Goal: Task Accomplishment & Management: Complete application form

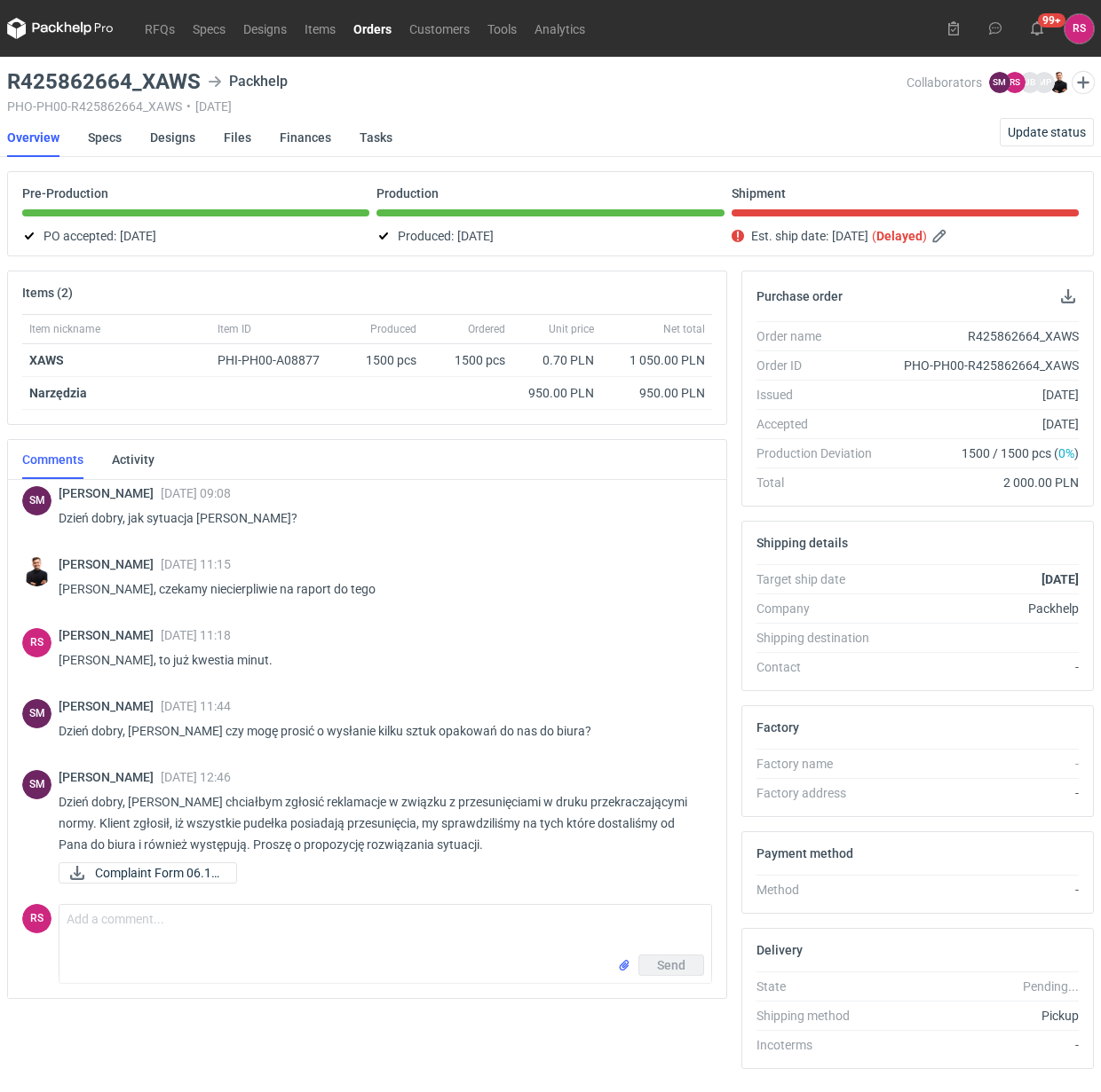
scroll to position [498, 0]
click at [109, 873] on span "Complaint Form 06.10..." at bounding box center [158, 874] width 127 height 20
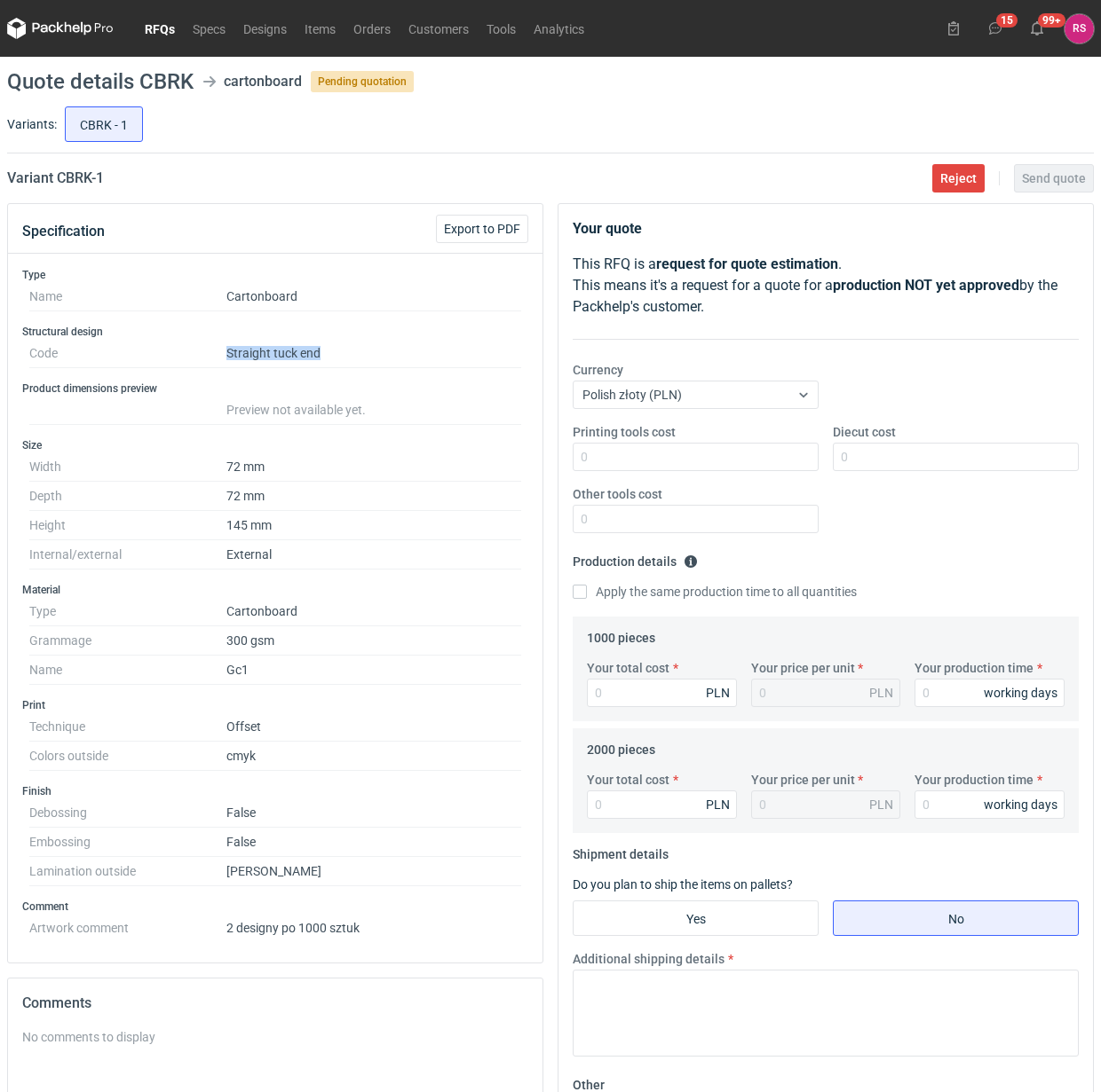
drag, startPoint x: 224, startPoint y: 353, endPoint x: 346, endPoint y: 353, distance: 122.0
click at [346, 353] on dd "Straight tuck end" at bounding box center [374, 354] width 295 height 29
copy dd "Straight tuck end"
click at [469, 621] on dd "Cartonboard" at bounding box center [374, 612] width 295 height 29
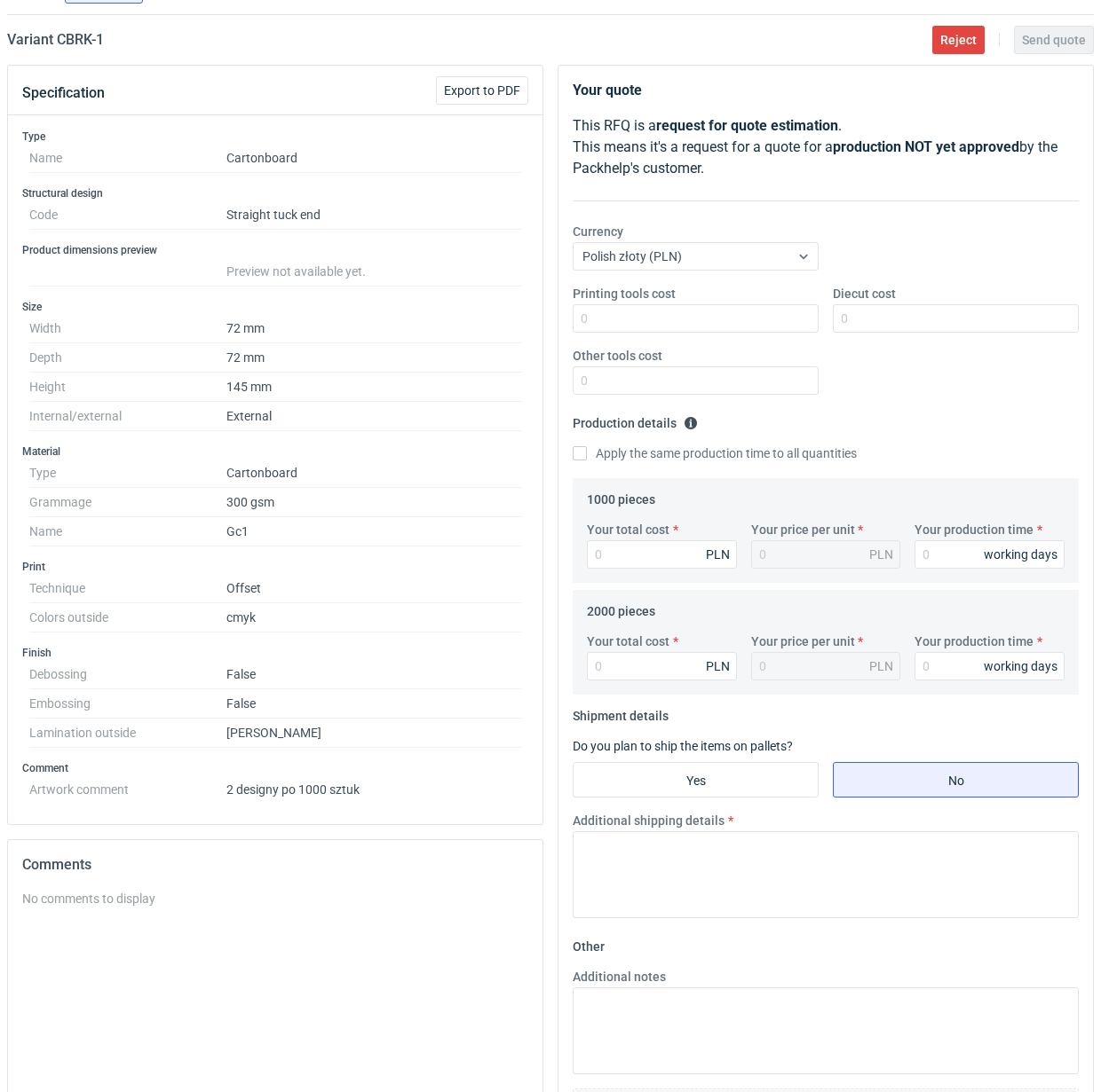
scroll to position [315, 0]
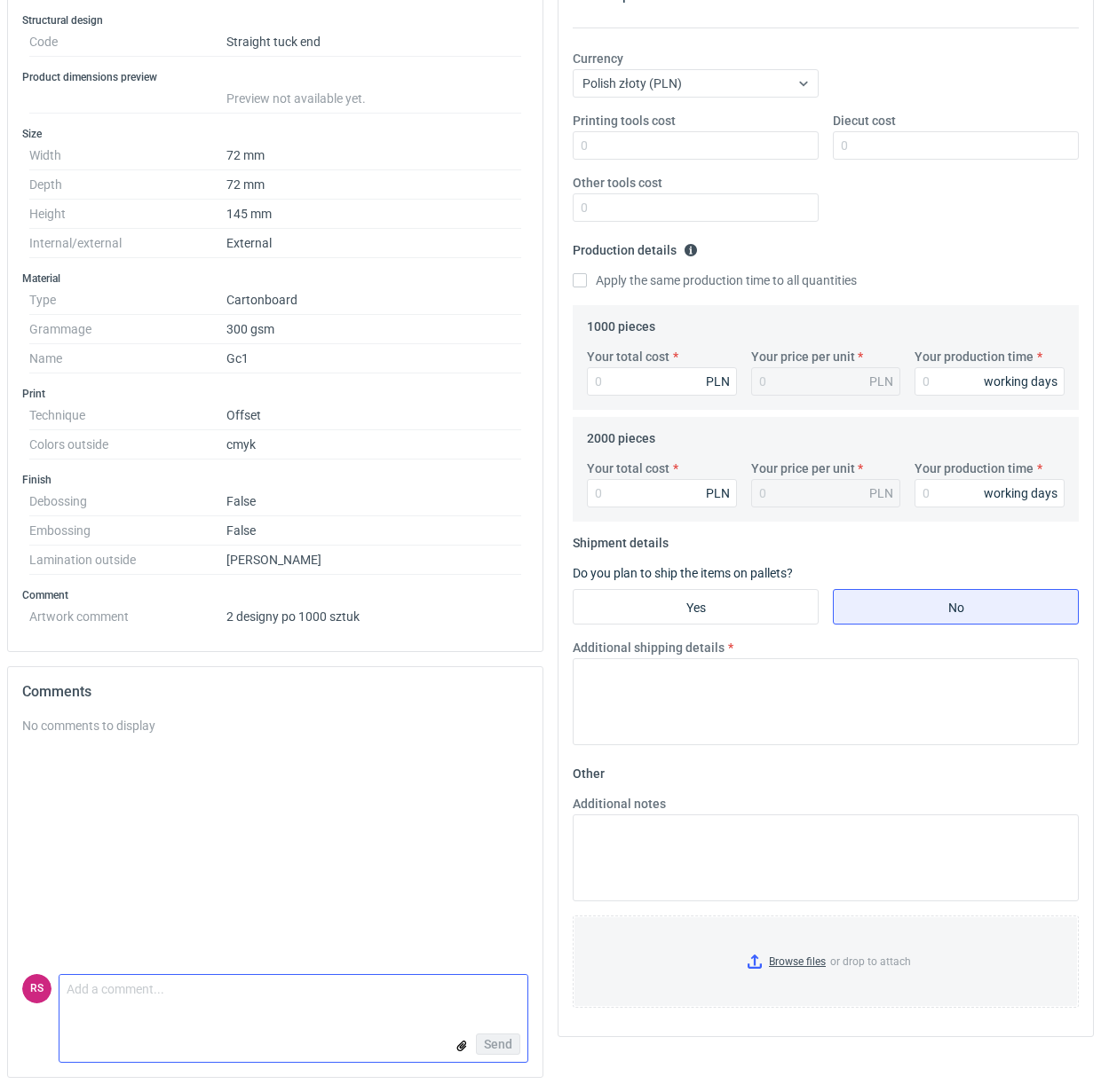
click at [236, 991] on textarea "Comment message" at bounding box center [293, 993] width 468 height 37
type textarea "P"
click at [206, 987] on textarea "Comment message" at bounding box center [293, 993] width 468 height 37
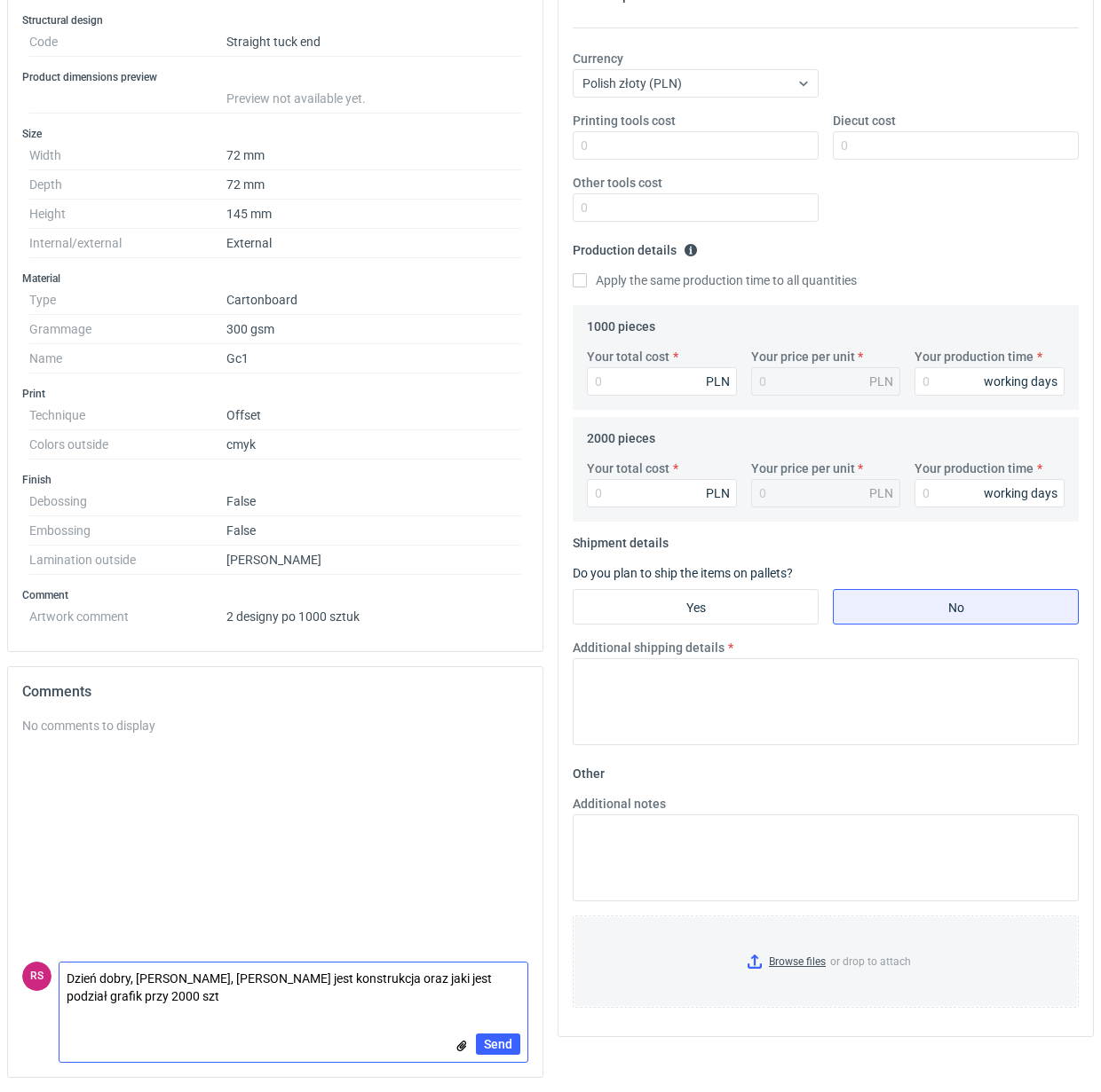
scroll to position [0, 0]
click at [180, 996] on textarea "Dzień dobry, [PERSON_NAME], [PERSON_NAME] jest konstrukcja oraz jaki jest podzi…" at bounding box center [293, 987] width 468 height 50
type textarea "Dzień dobry, [PERSON_NAME], [PERSON_NAME] jest konstrukcja oraz jaki jest podzi…"
click at [501, 1041] on span "Send" at bounding box center [498, 1044] width 28 height 12
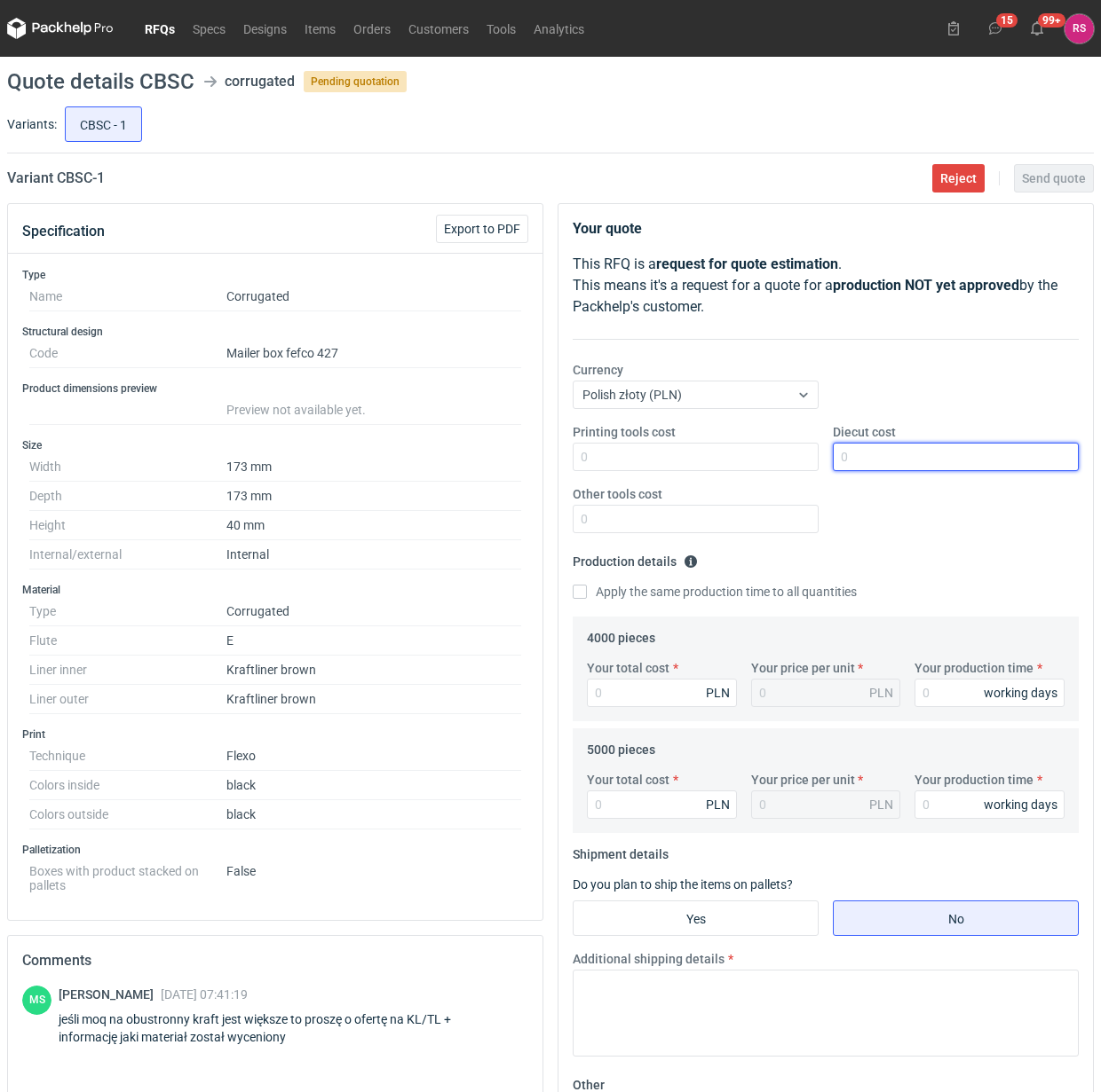
click at [926, 454] on input "Diecut cost" at bounding box center [955, 457] width 246 height 28
type input "650"
click at [572, 585] on input "Apply the same production time to all quantities" at bounding box center [579, 592] width 14 height 14
checkbox input "true"
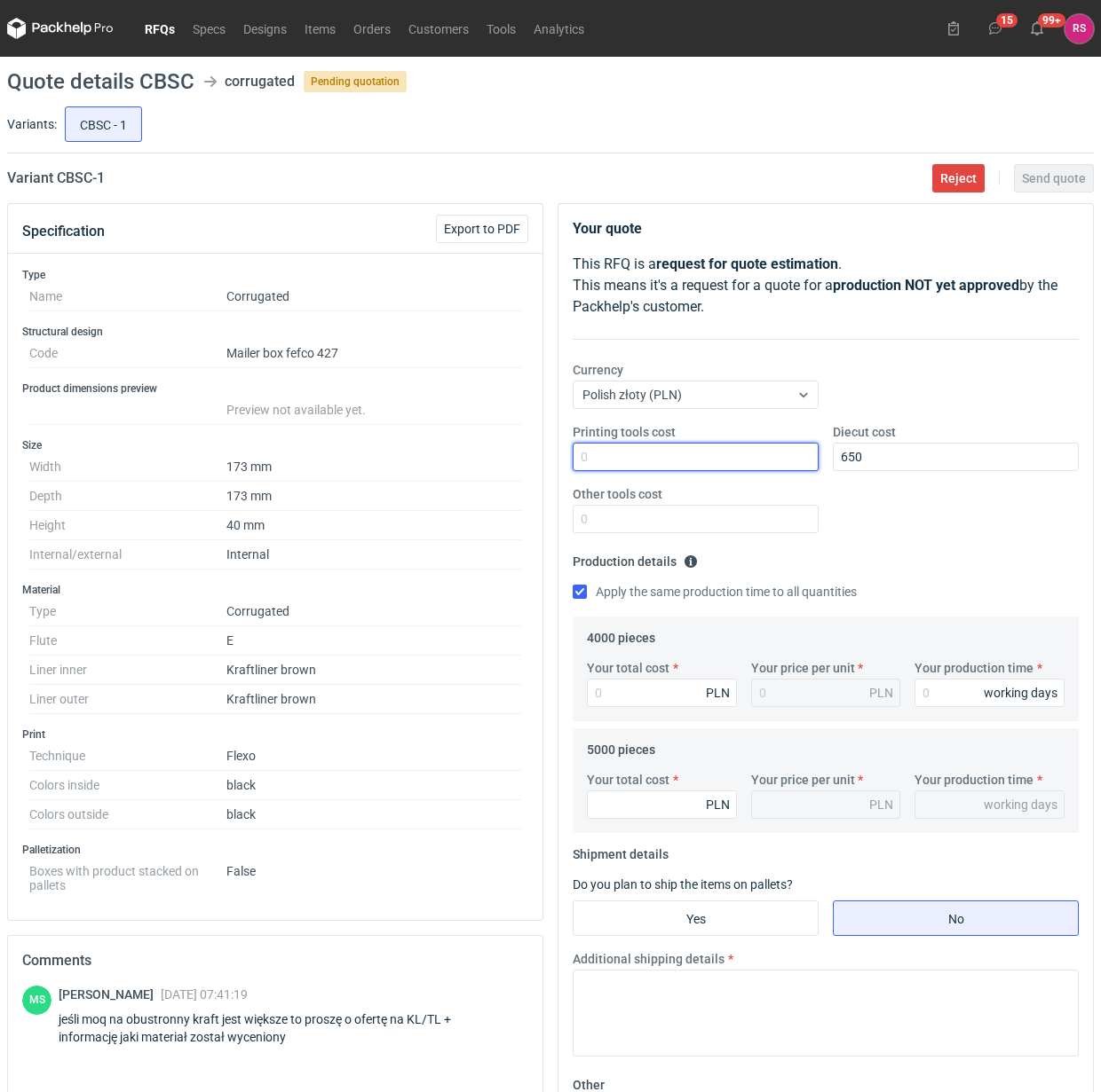
click at [675, 455] on input "Printing tools cost" at bounding box center [695, 457] width 246 height 28
type input "1200"
type input "1340"
type input "0.34"
type input "1"
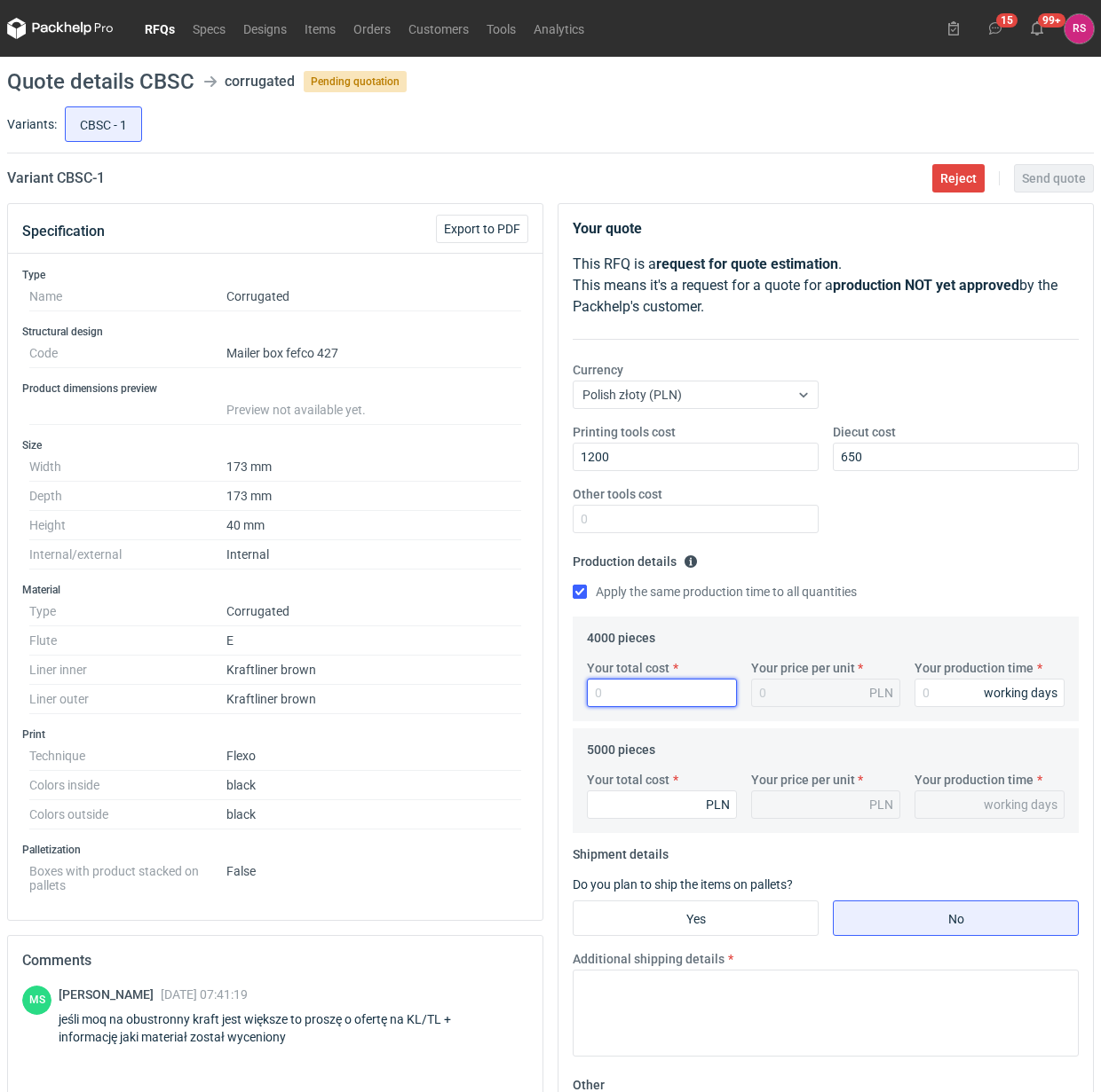
click at [669, 687] on input "Your total cost" at bounding box center [661, 693] width 150 height 28
type input "2680"
type input "0.67"
type input "2680"
type input "1"
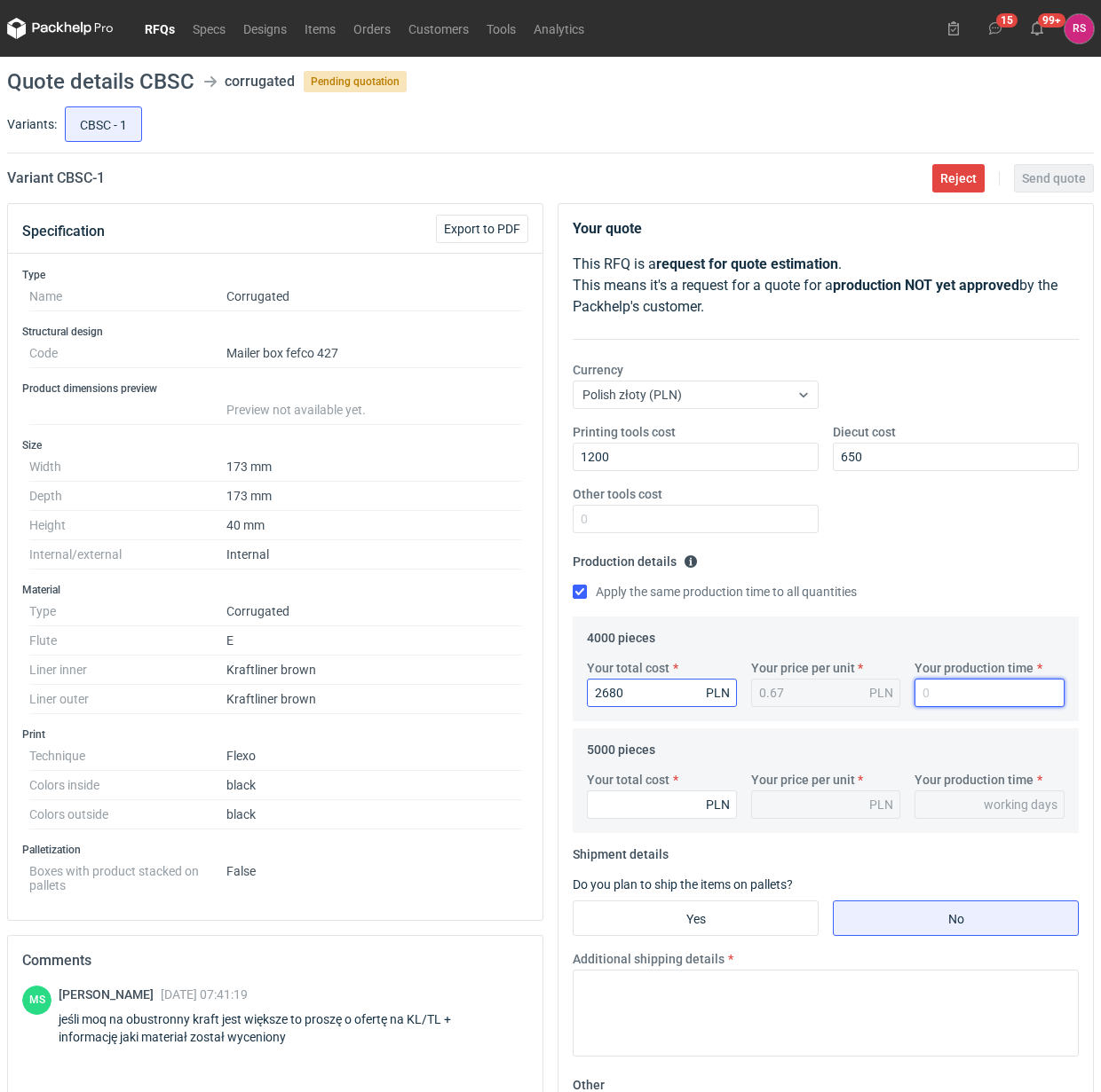
type input "1"
type input "15"
type input "3250"
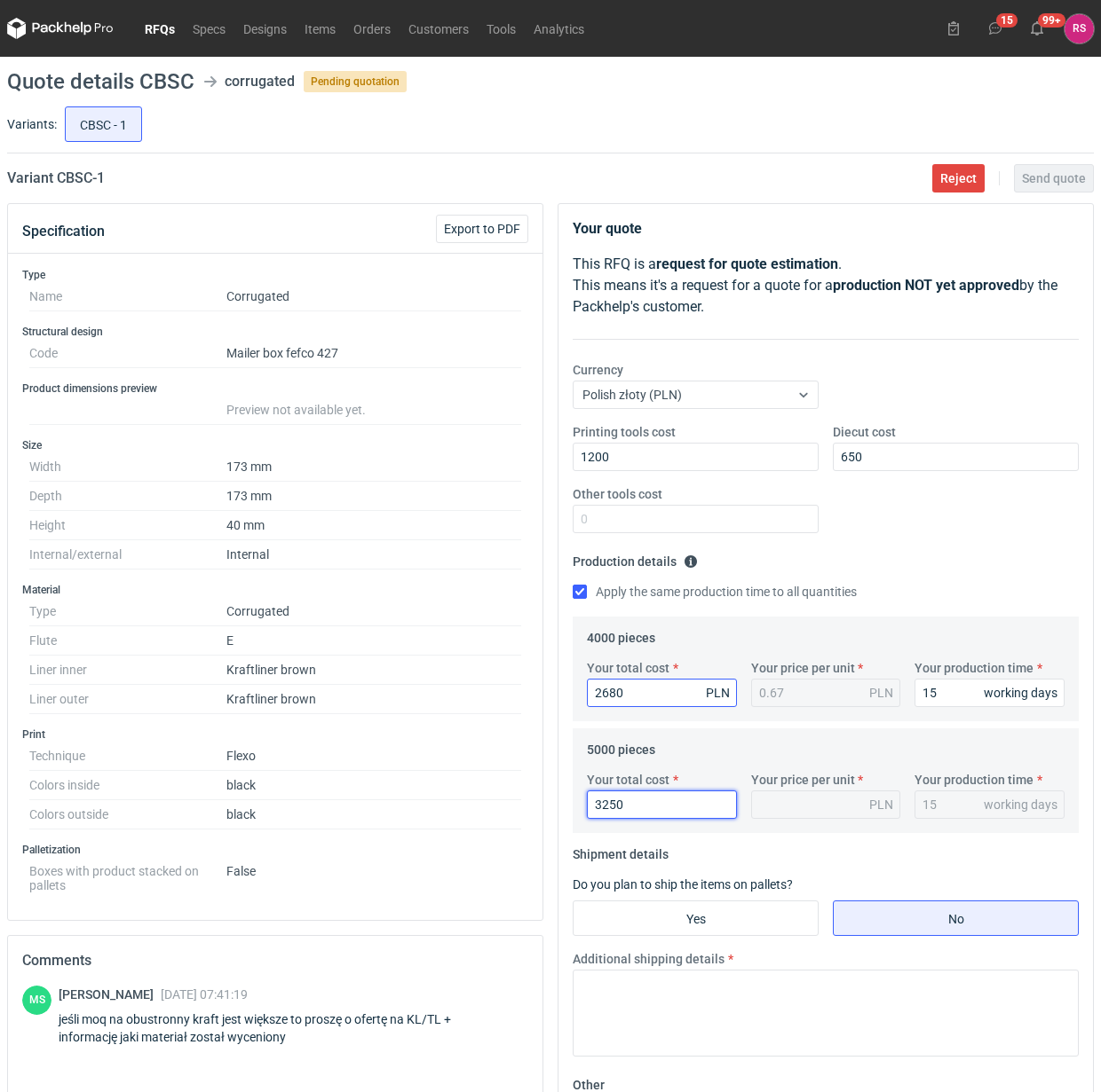
type input "0.65"
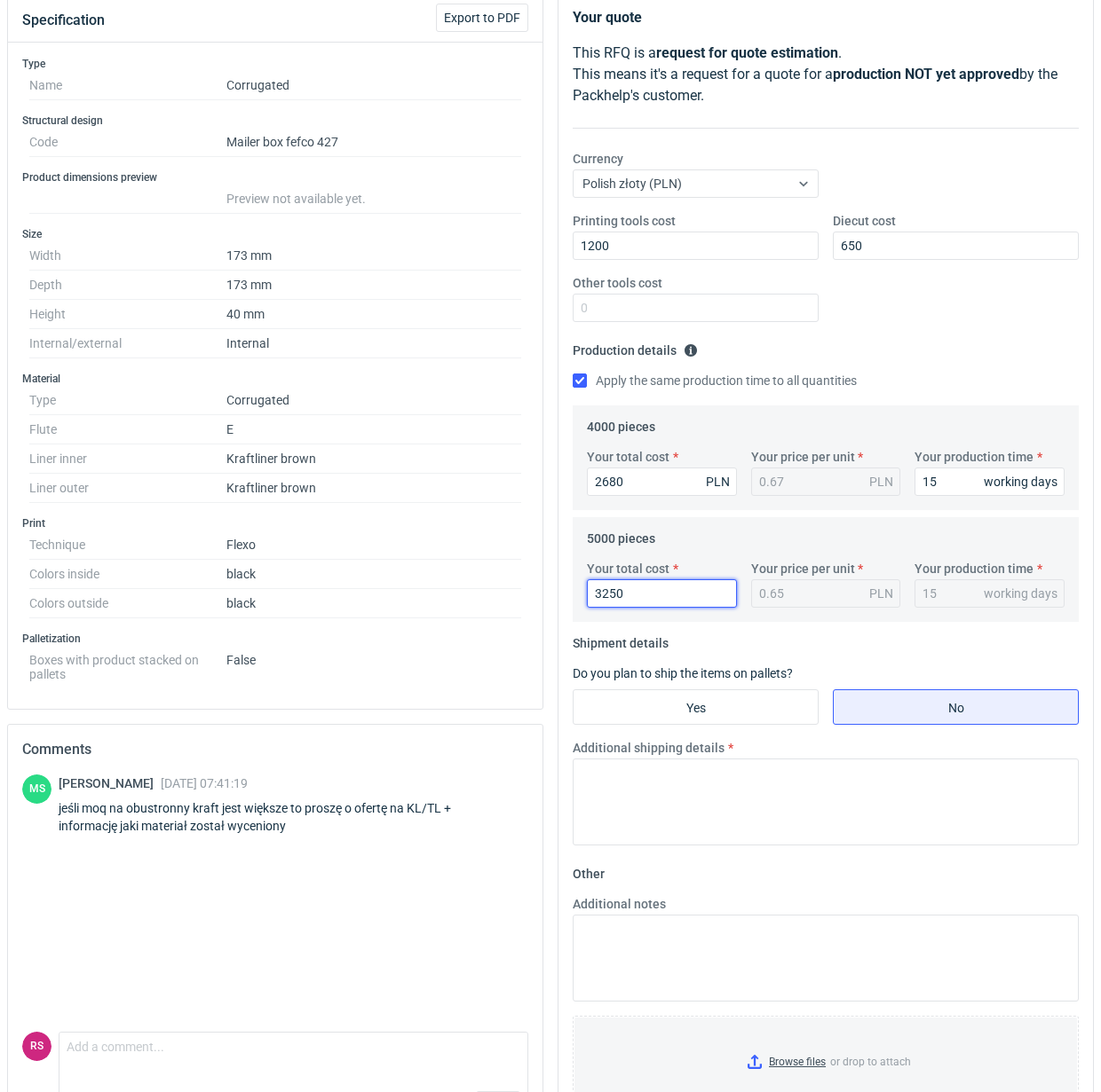
scroll to position [222, 0]
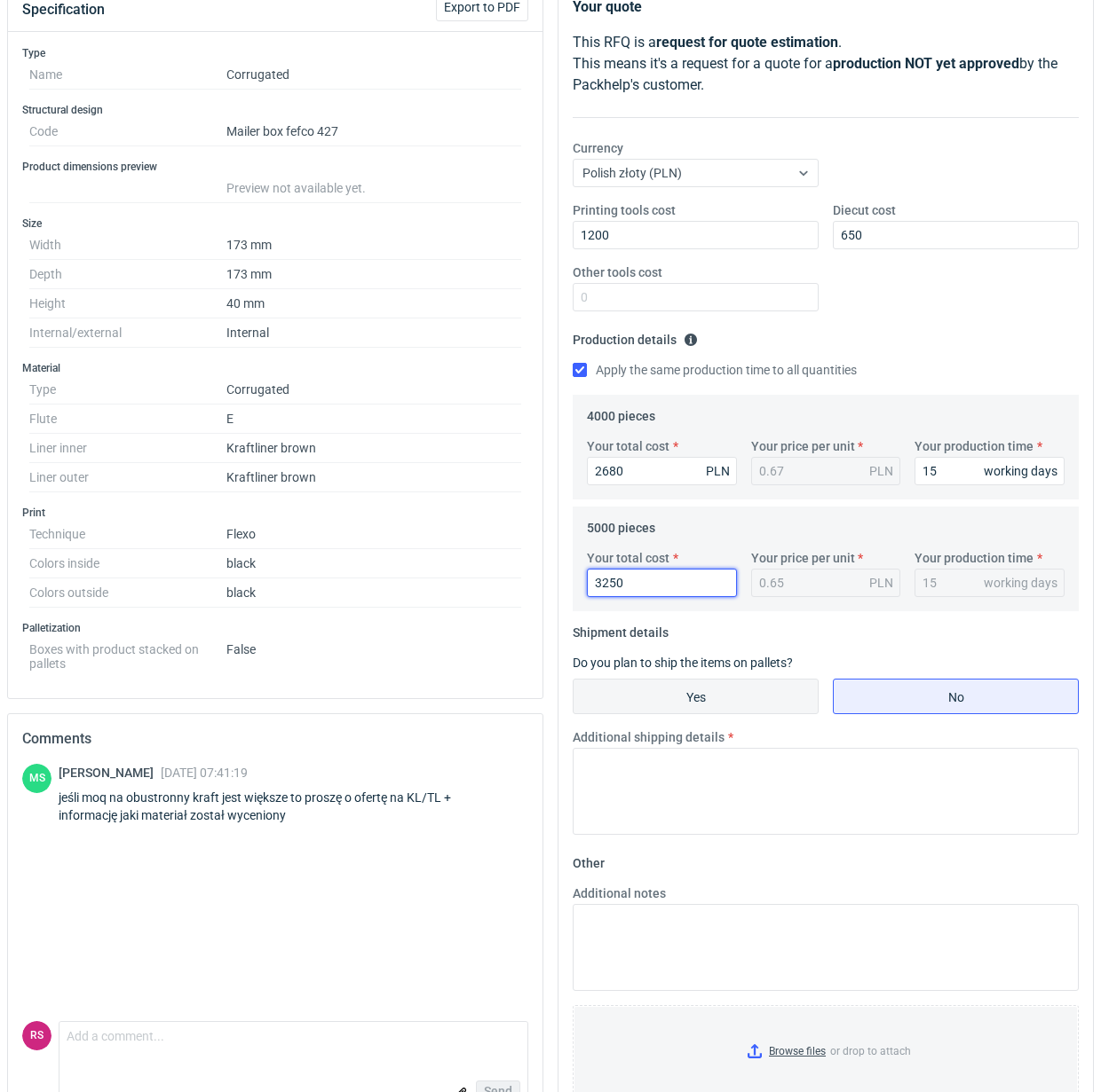
type input "3250"
click at [717, 693] on input "Yes" at bounding box center [695, 697] width 244 height 34
radio input "true"
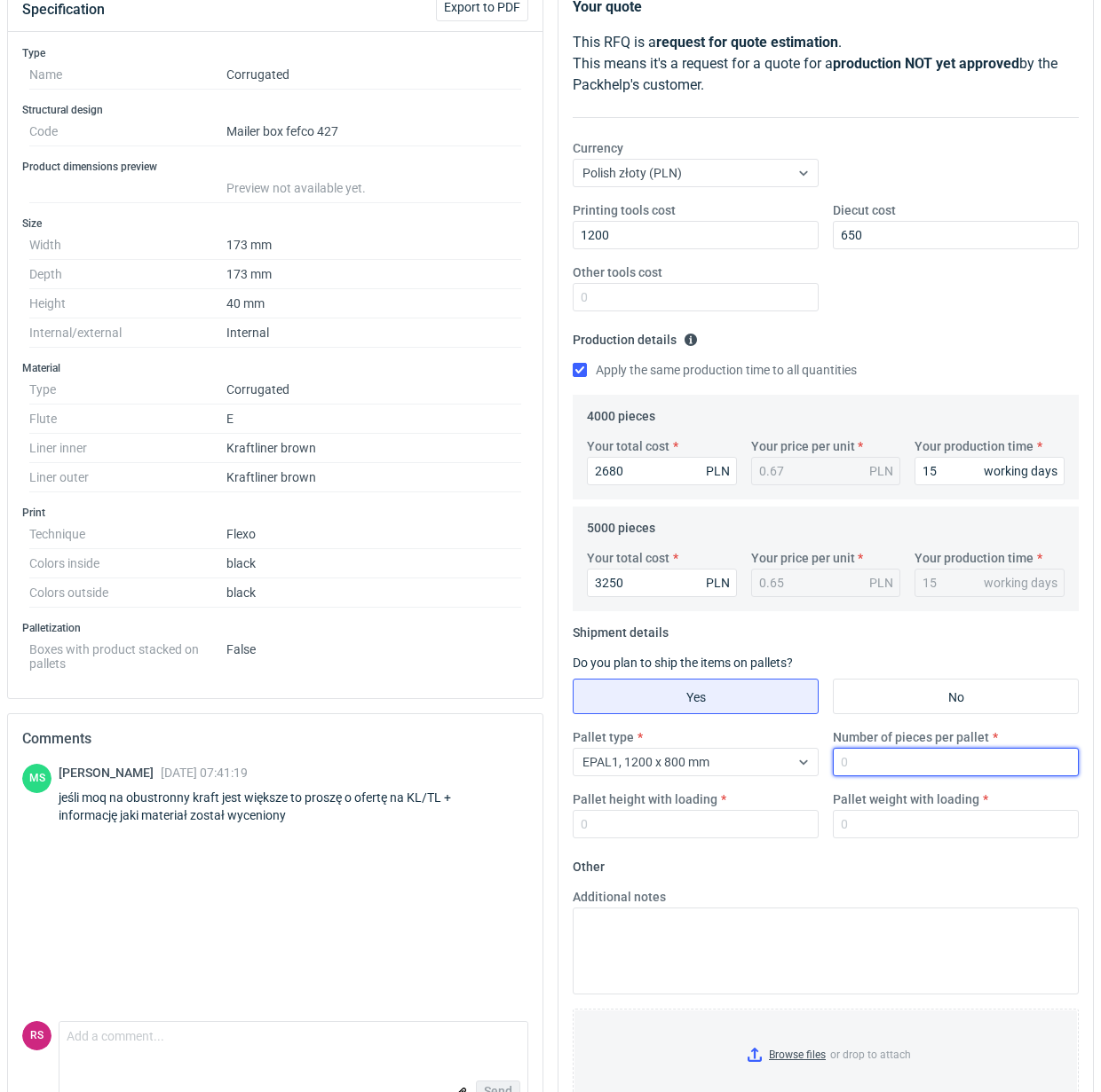
click at [912, 763] on input "Number of pieces per pallet" at bounding box center [955, 762] width 246 height 28
type input "4000"
type input "1800"
type input "300"
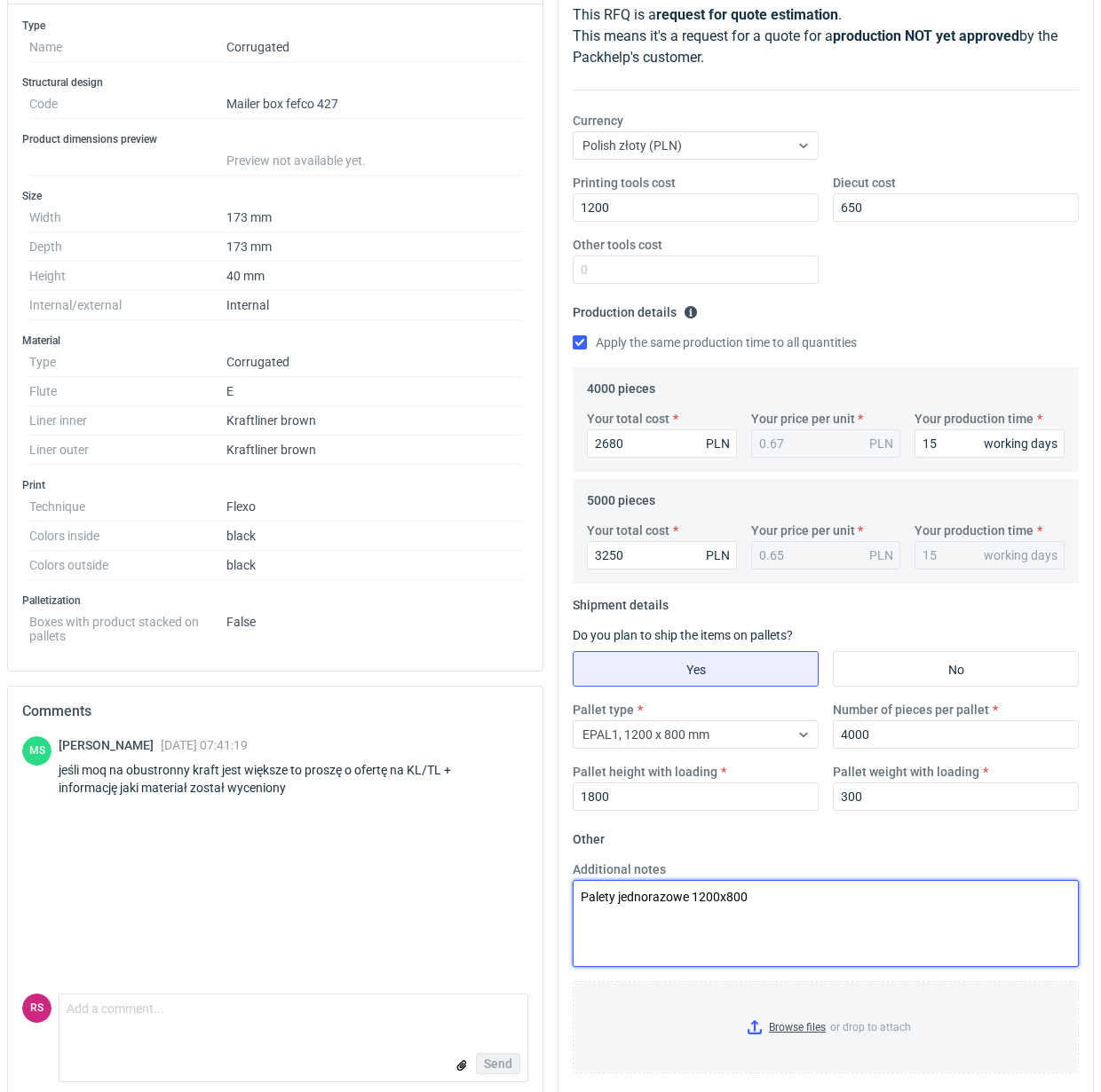
scroll to position [277, 0]
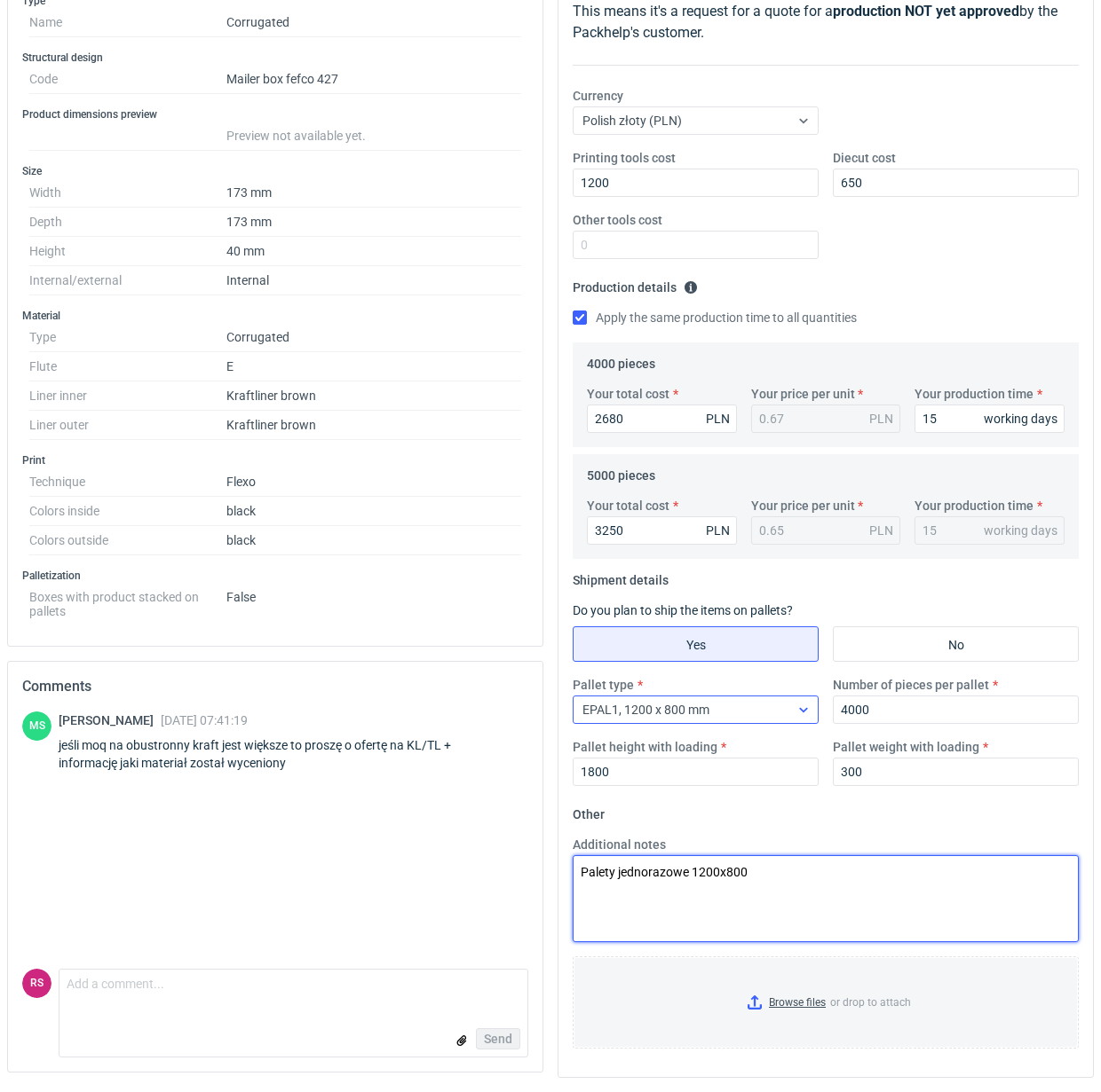
type textarea "Palety jednorazowe 1200x800"
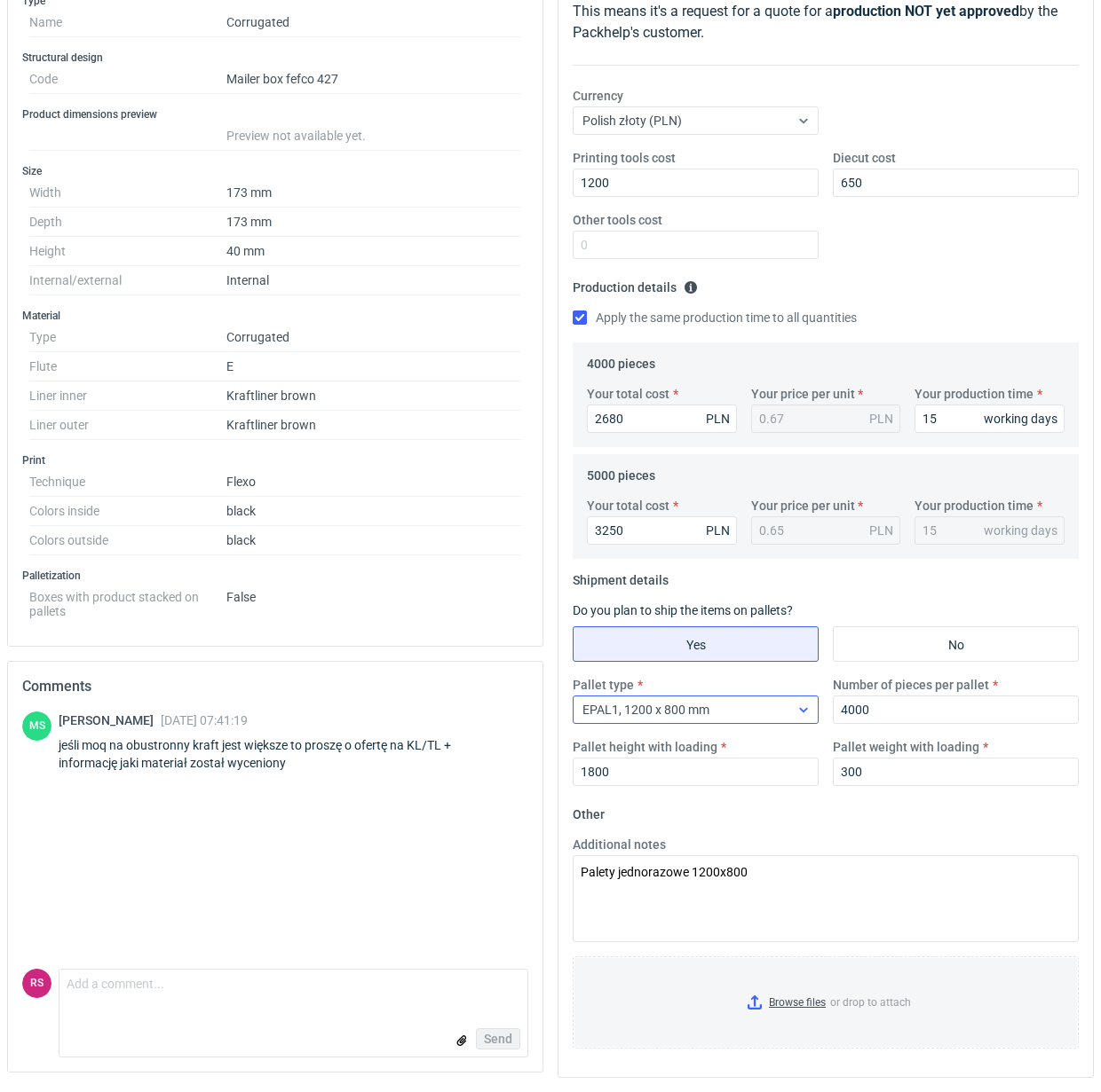
click at [810, 711] on div at bounding box center [803, 709] width 28 height 14
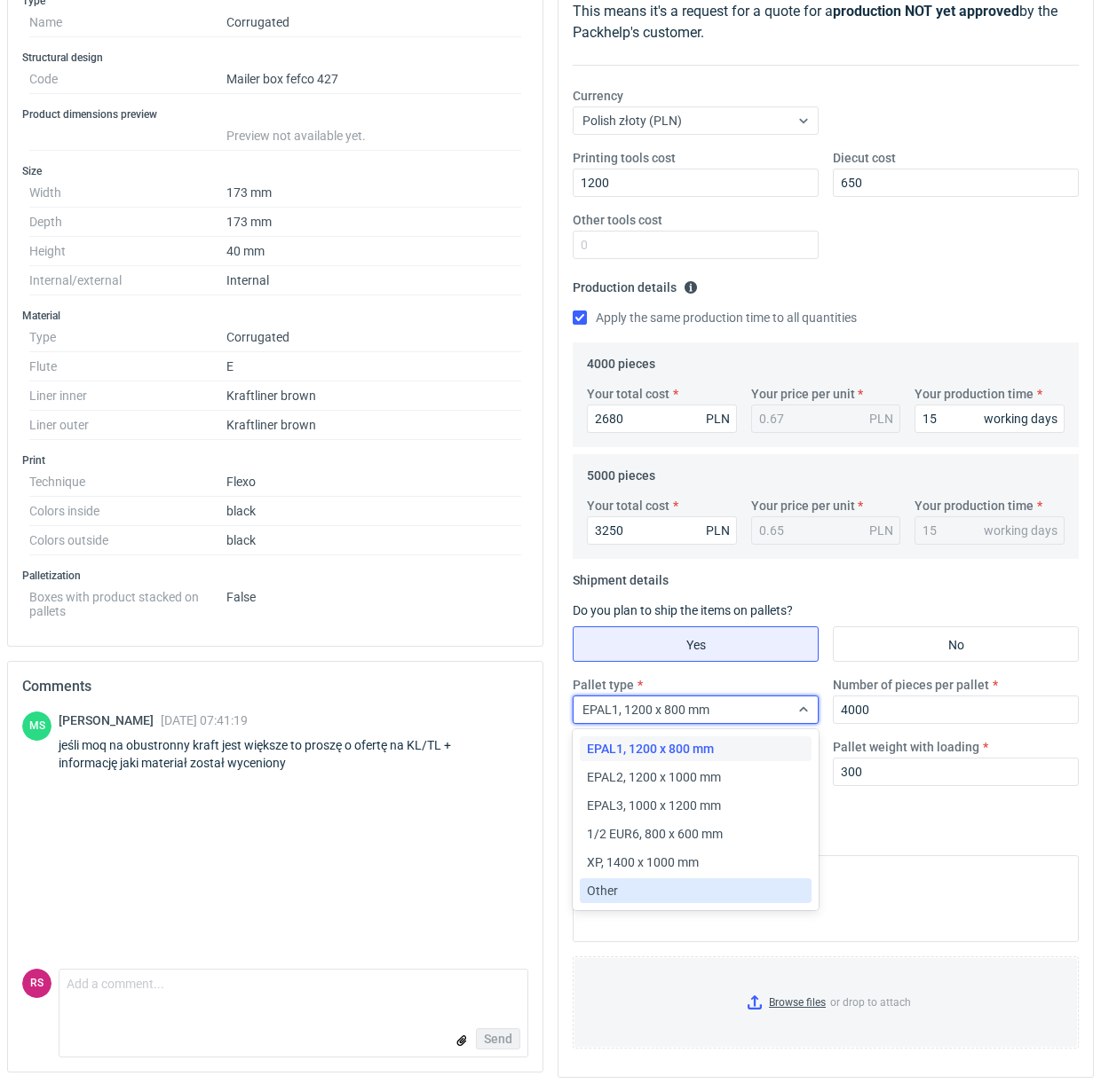
click at [658, 893] on div "Other" at bounding box center [695, 891] width 218 height 18
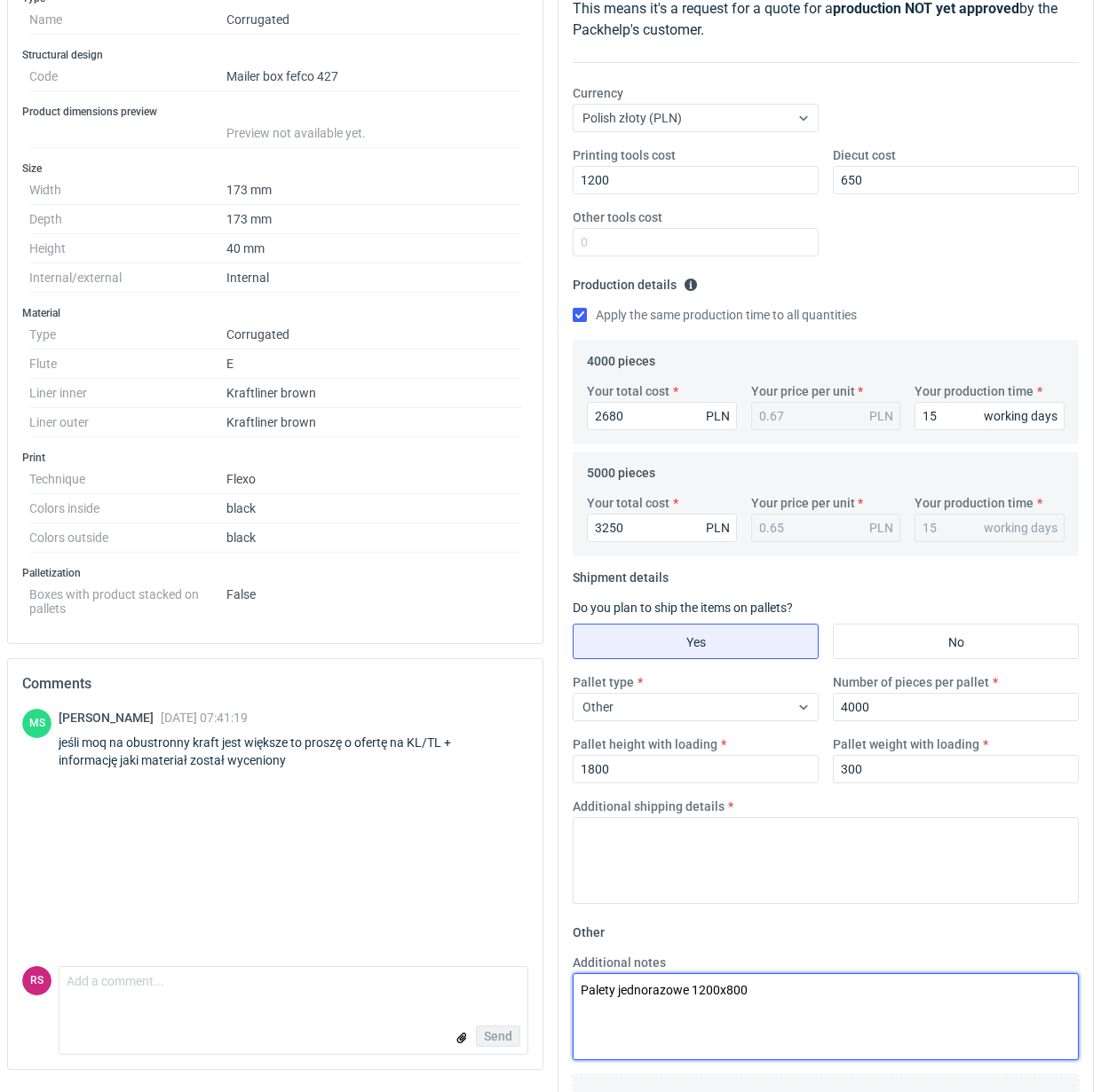
drag, startPoint x: 760, startPoint y: 998, endPoint x: 369, endPoint y: 985, distance: 391.2
click at [369, 985] on div "Specification Export to PDF Type Name Corrugated Structural design Code Mailer …" at bounding box center [550, 568] width 1101 height 1284
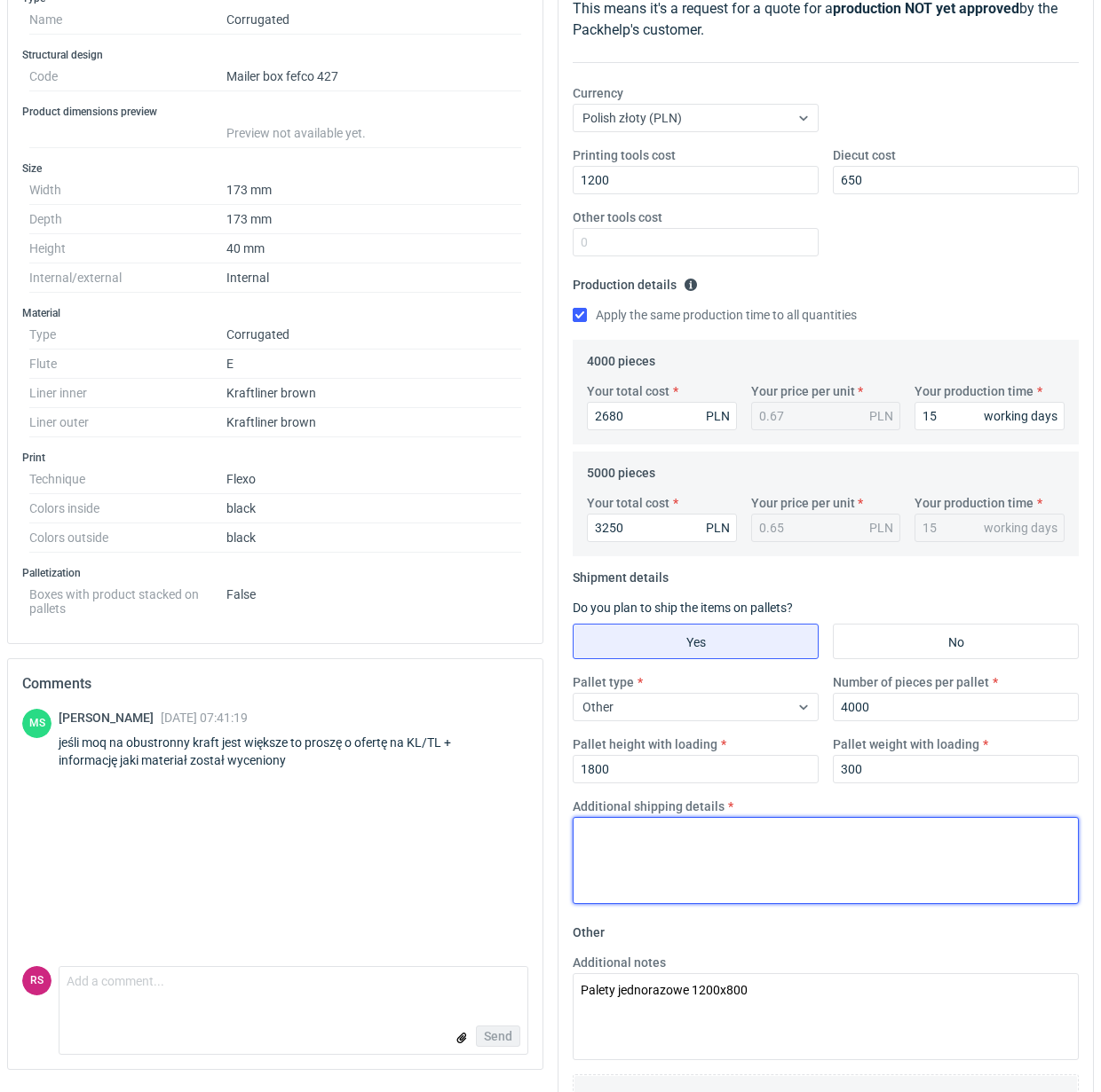
click at [795, 830] on textarea "Additional shipping details" at bounding box center [825, 860] width 506 height 87
paste textarea "Palety jednorazowe 1200x800"
type textarea "Palety jednorazowe 1200x800"
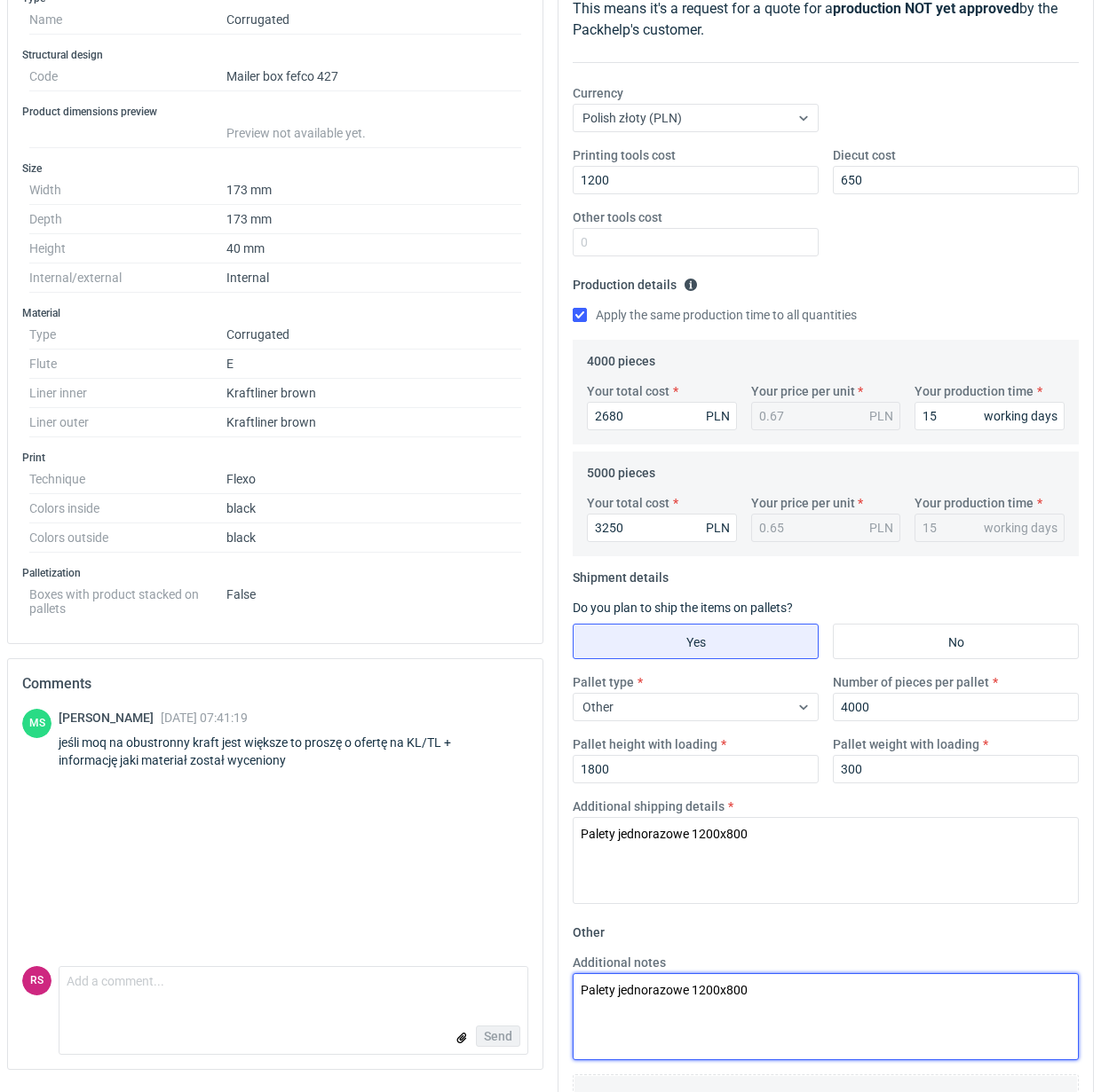
drag, startPoint x: 781, startPoint y: 982, endPoint x: 375, endPoint y: 974, distance: 406.1
click at [375, 974] on div "Specification Export to PDF Type Name Corrugated Structural design Code Mailer …" at bounding box center [550, 568] width 1101 height 1284
click at [726, 1004] on textarea "Additional notes" at bounding box center [825, 1017] width 506 height 87
paste textarea "Oferta na KL/TL"
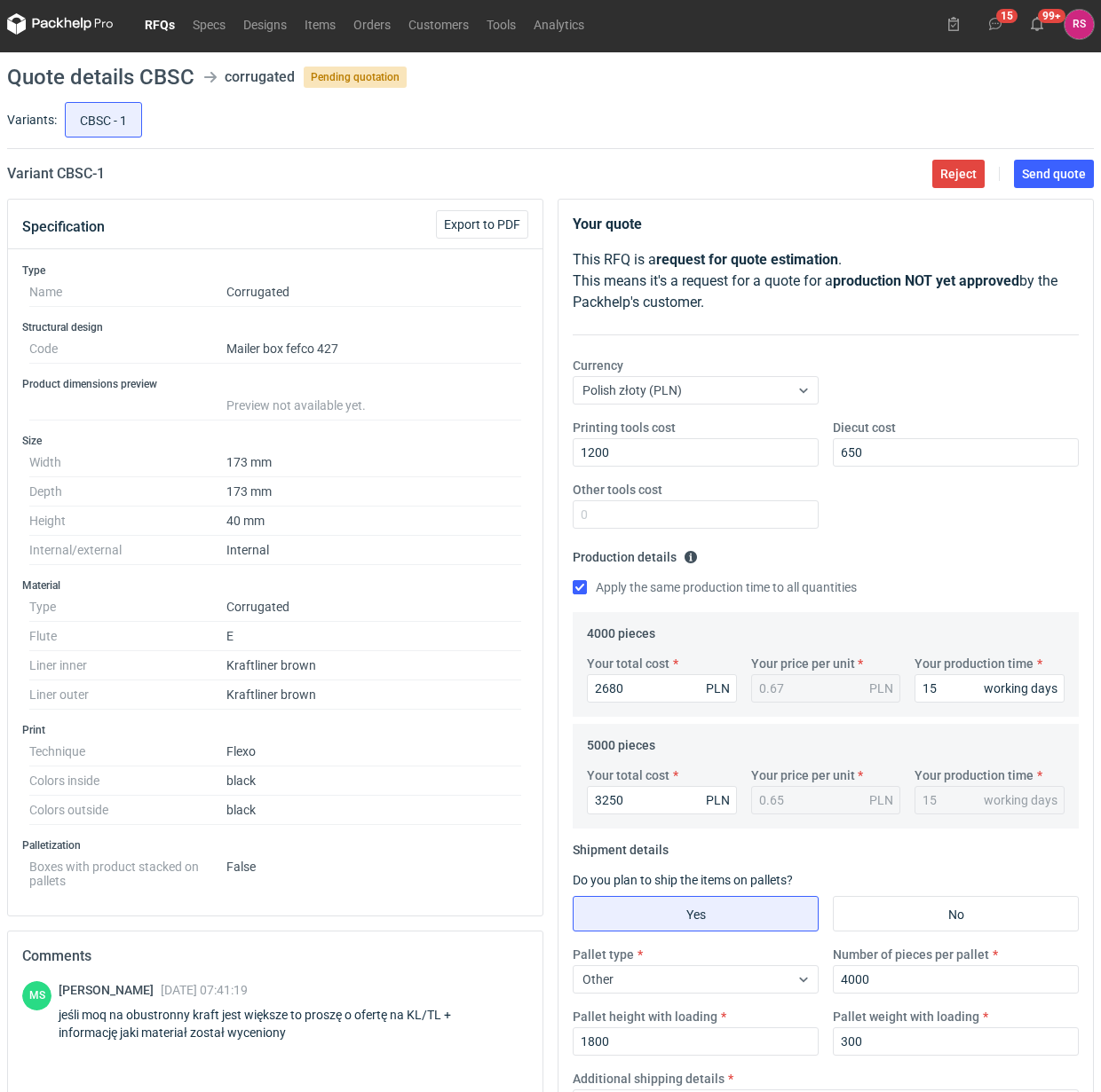
scroll to position [0, 0]
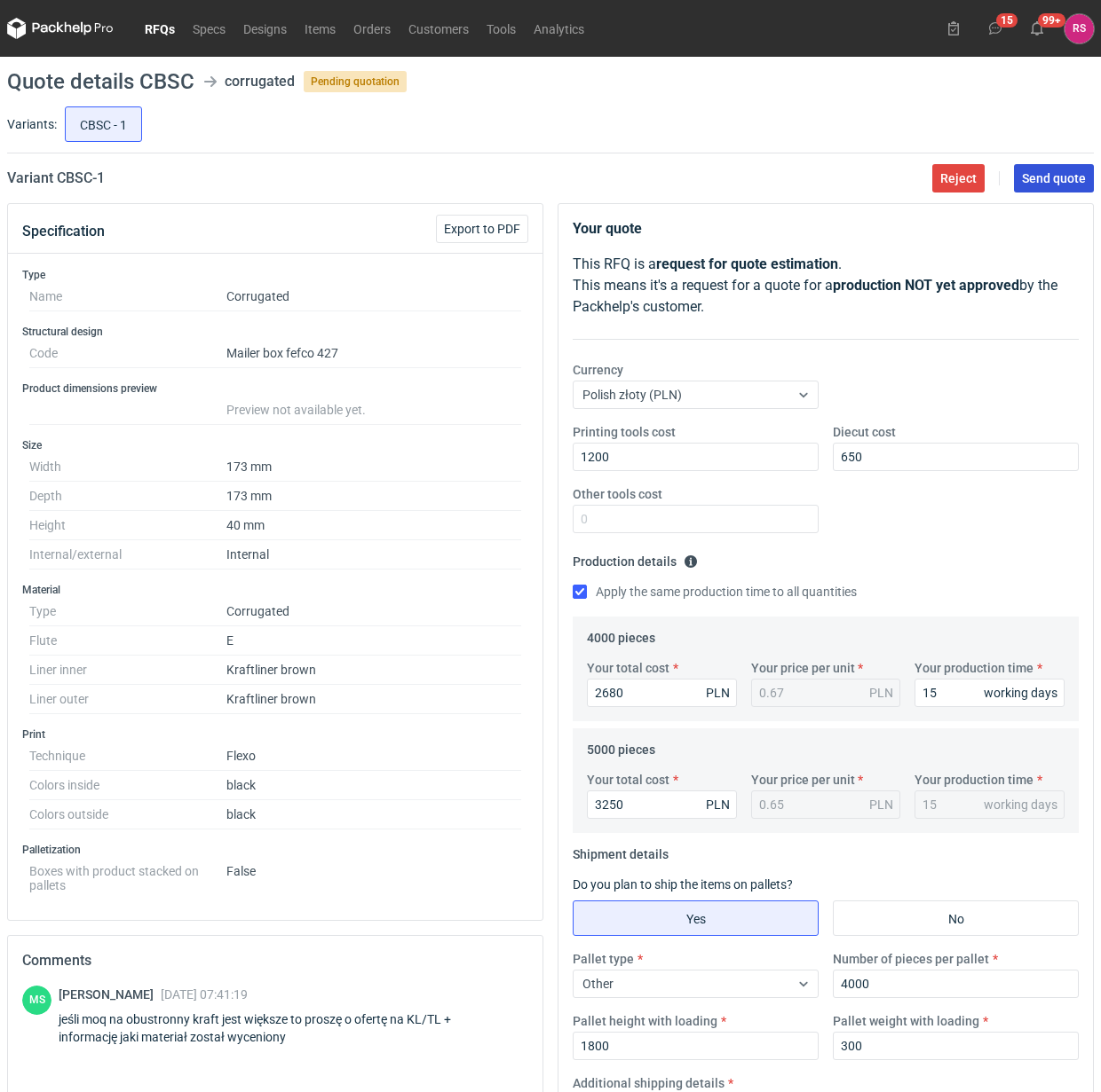
type textarea "Oferta na KL/TL"
click at [1058, 173] on span "Send quote" at bounding box center [1054, 178] width 64 height 12
